Goal: Information Seeking & Learning: Learn about a topic

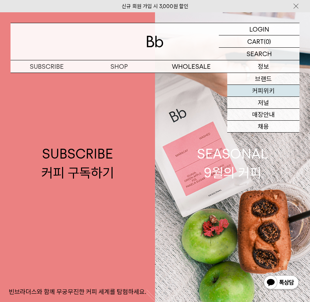
click at [264, 92] on link "커피위키" at bounding box center [263, 91] width 72 height 12
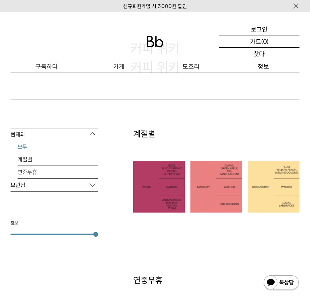
scroll to position [91, 0]
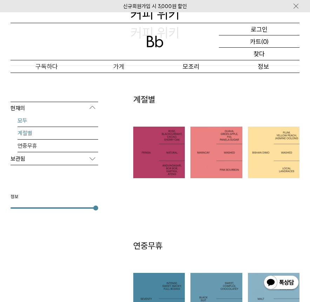
click at [29, 133] on font "계절별" at bounding box center [25, 133] width 15 height 7
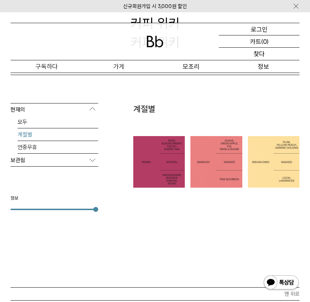
scroll to position [87, 0]
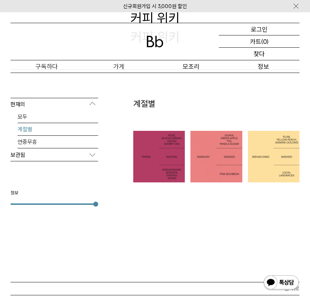
click at [83, 157] on p "보관됨" at bounding box center [55, 155] width 88 height 13
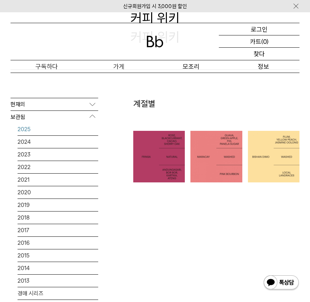
click at [25, 132] on font "2025" at bounding box center [24, 129] width 13 height 7
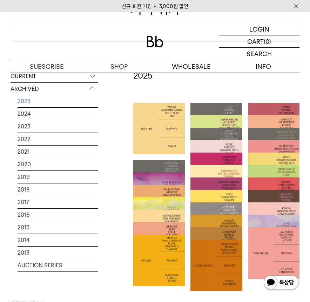
scroll to position [144, 0]
